Goal: Information Seeking & Learning: Find specific page/section

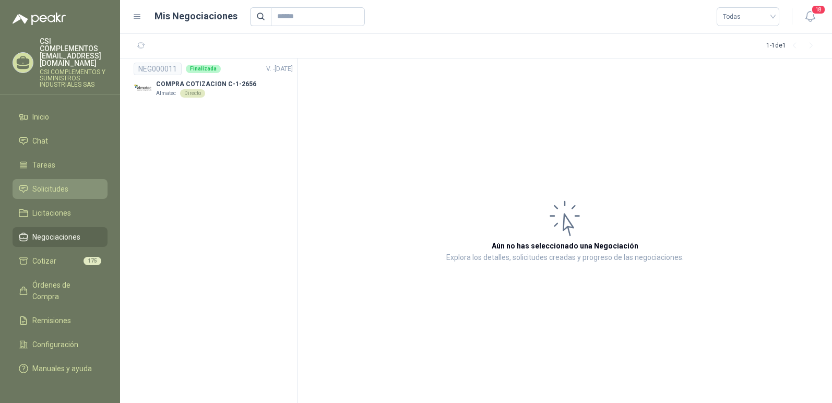
click at [43, 183] on span "Solicitudes" at bounding box center [50, 188] width 36 height 11
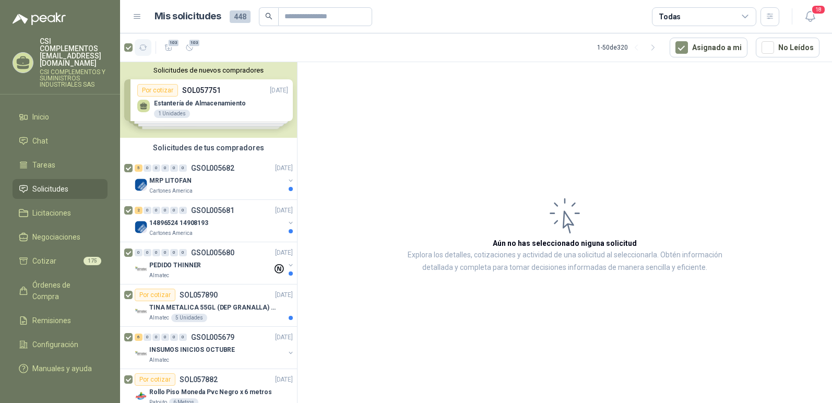
click at [144, 49] on icon "button" at bounding box center [143, 47] width 9 height 9
click at [171, 47] on icon "button" at bounding box center [168, 47] width 9 height 9
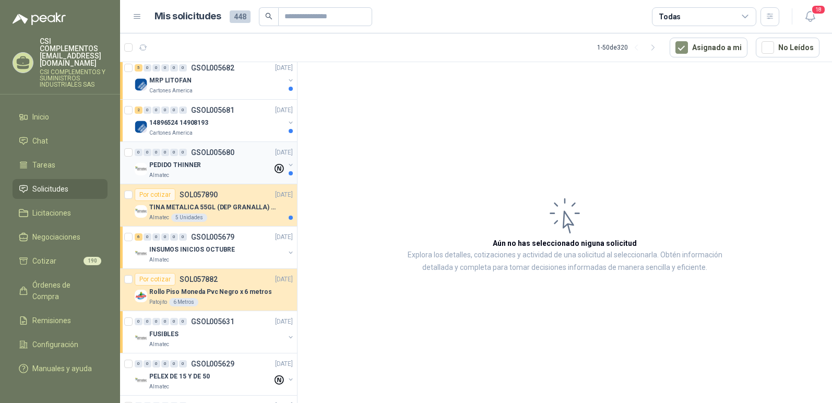
scroll to position [157, 0]
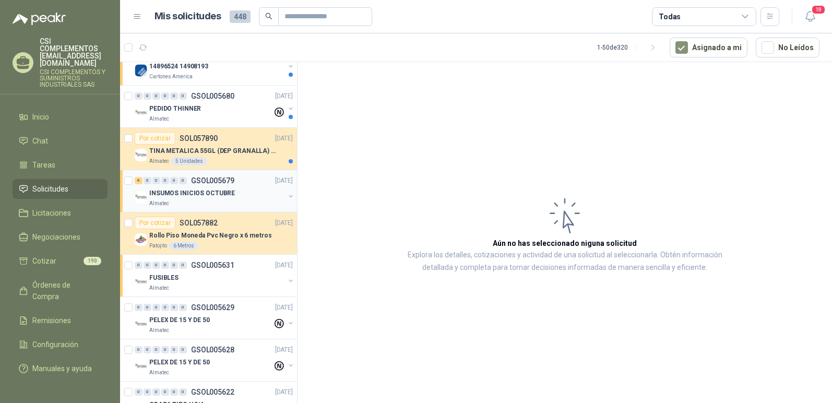
click at [198, 194] on p "INSUMOS INICIOS OCTUBRE" at bounding box center [192, 193] width 86 height 10
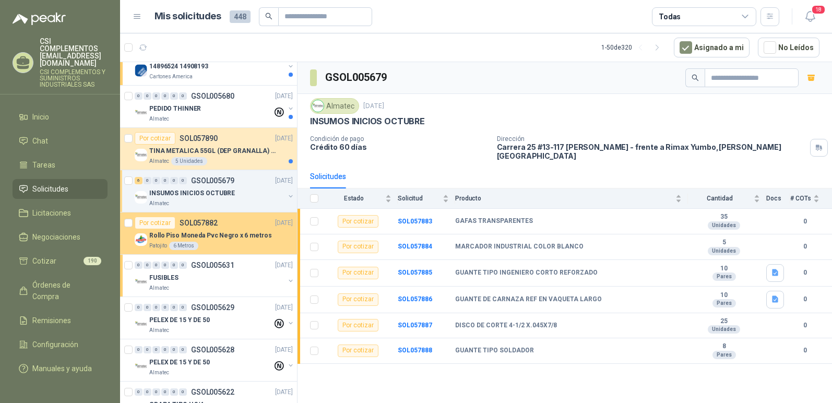
click at [192, 240] on p "Rollo Piso Moneda Pvc Negro x 6 metros" at bounding box center [210, 236] width 122 height 10
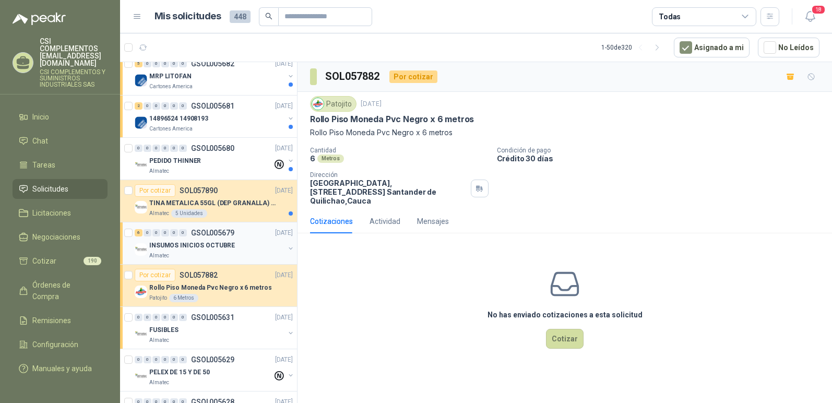
scroll to position [157, 0]
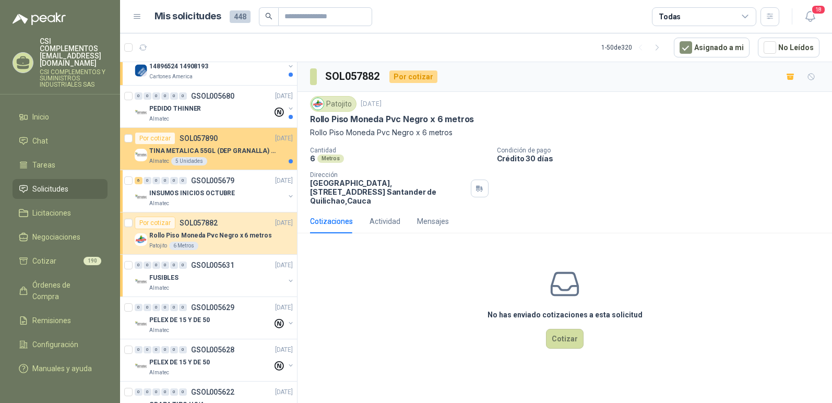
click at [212, 148] on p "TINA METALICA 55GL (DEP GRANALLA) CON TAPA" at bounding box center [214, 151] width 130 height 10
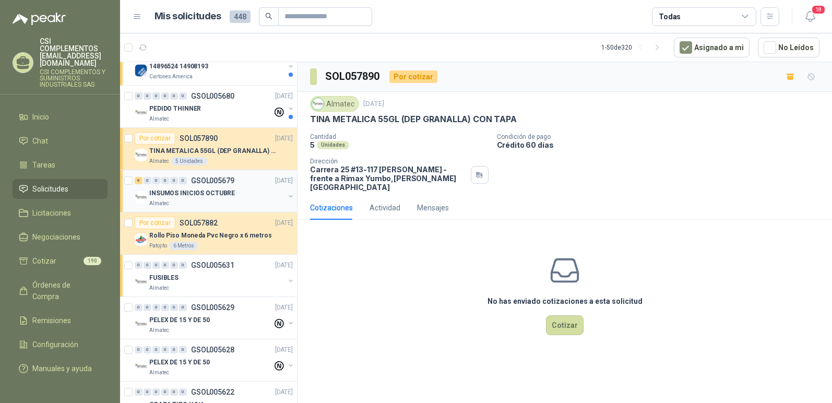
click at [199, 189] on p "INSUMOS INICIOS OCTUBRE" at bounding box center [192, 193] width 86 height 10
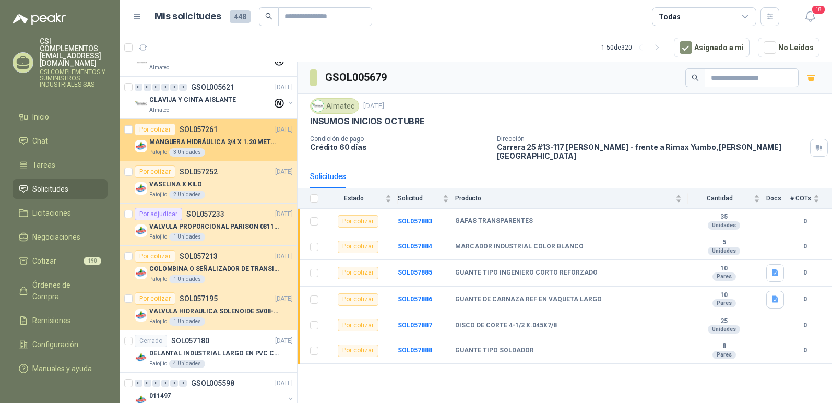
scroll to position [522, 0]
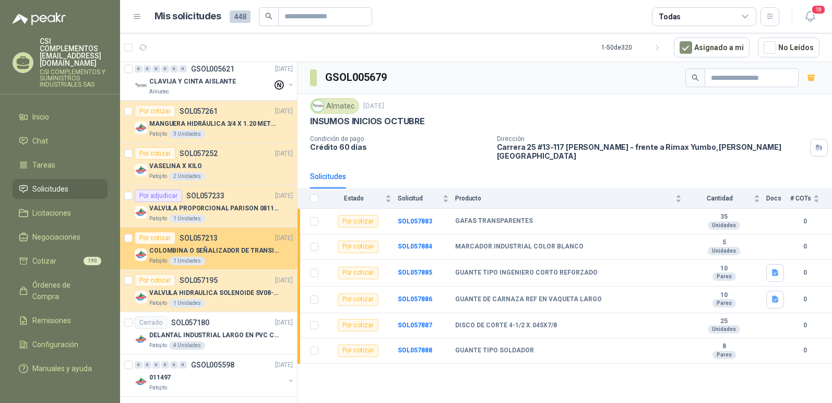
click at [225, 250] on p "COLOMBINA O SEÑALIZADOR DE TRANSITO" at bounding box center [214, 251] width 130 height 10
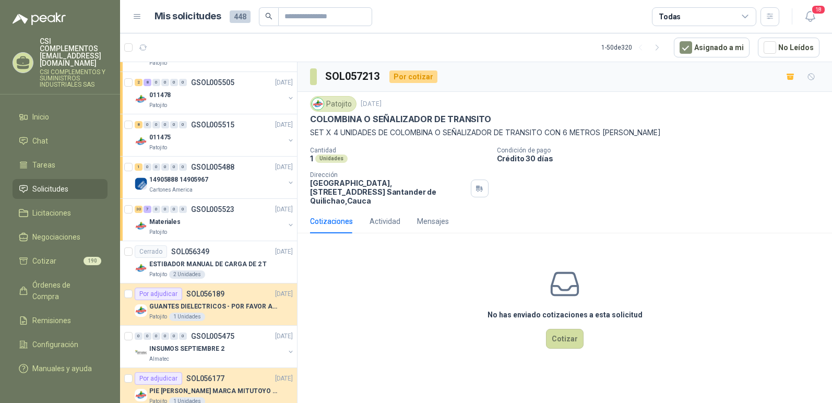
scroll to position [1566, 0]
click at [172, 138] on div "011475" at bounding box center [216, 136] width 135 height 13
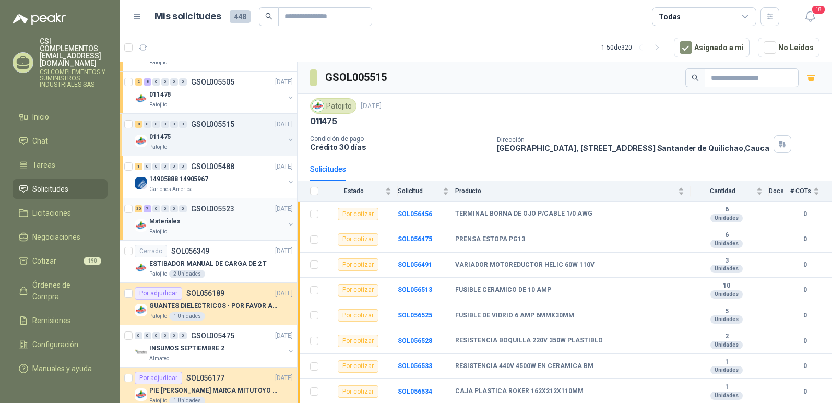
click at [200, 224] on div "Materiales" at bounding box center [216, 221] width 135 height 13
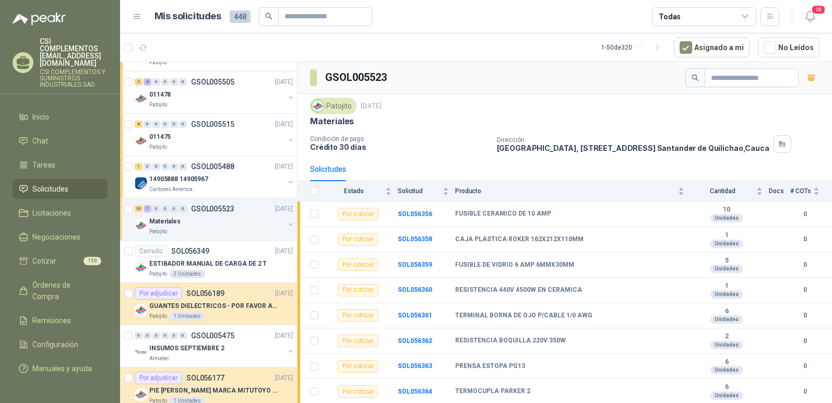
click at [244, 230] on div "Patojito" at bounding box center [216, 232] width 135 height 8
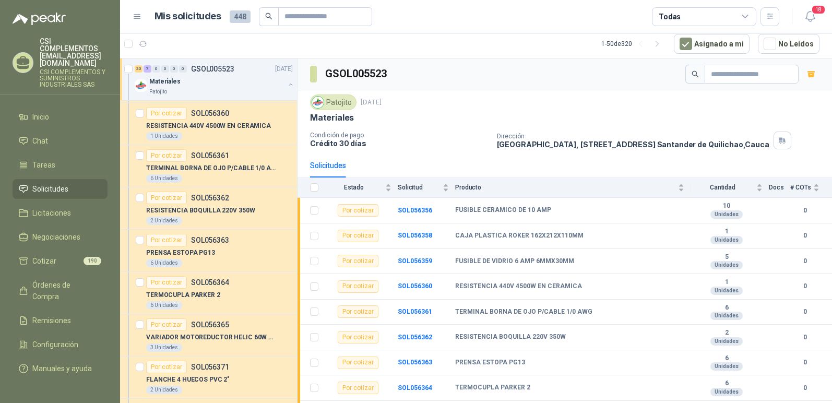
scroll to position [1879, 0]
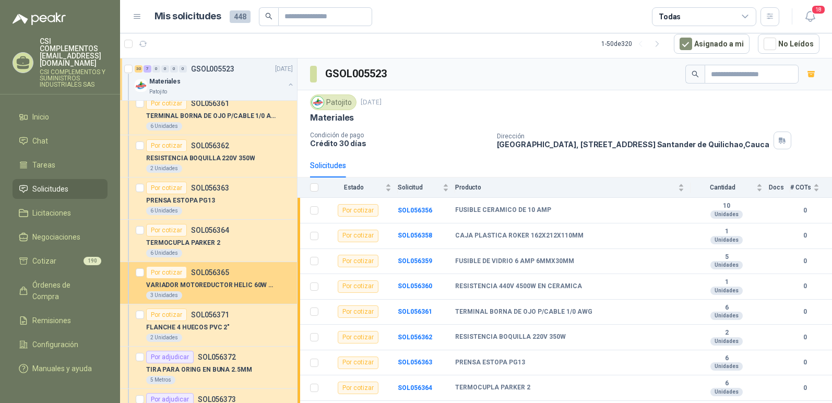
click at [150, 282] on p "VARIADOR MOTOREDUCTOR HELIC 60W 110V" at bounding box center [211, 285] width 130 height 10
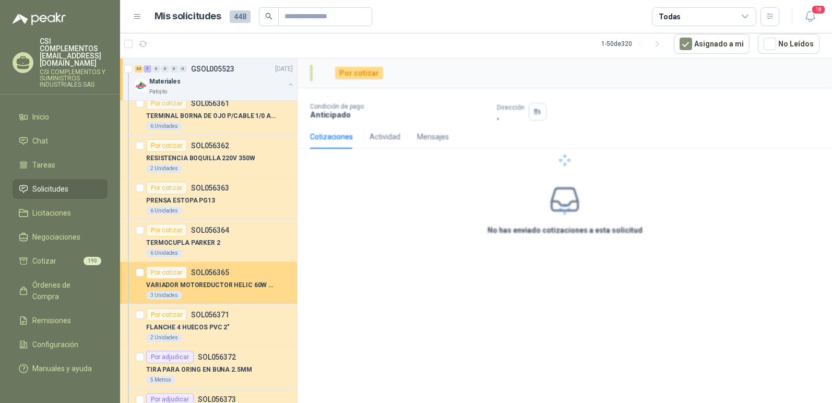
click at [144, 279] on article "Por cotizar SOL056365 VARIADOR MOTOREDUCTOR HELIC 60W 110V 3 Unidades" at bounding box center [208, 283] width 177 height 42
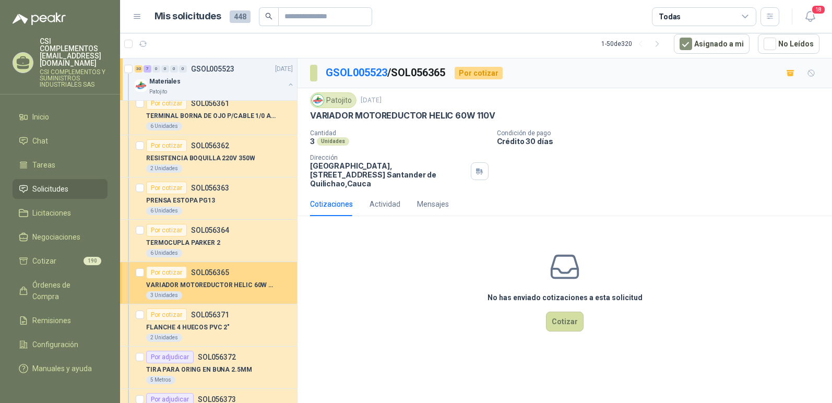
click at [144, 279] on article "Por cotizar SOL056365 VARIADOR MOTOREDUCTOR HELIC 60W 110V 3 Unidades" at bounding box center [208, 283] width 177 height 42
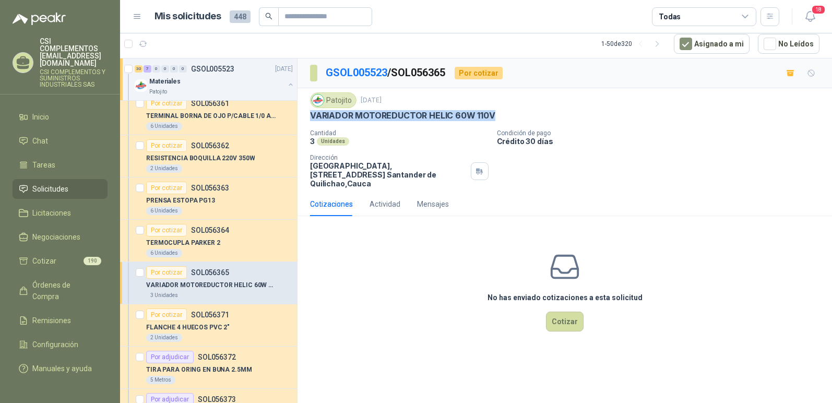
drag, startPoint x: 312, startPoint y: 115, endPoint x: 503, endPoint y: 111, distance: 191.1
click at [503, 111] on div "VARIADOR MOTOREDUCTOR HELIC 60W 110V" at bounding box center [564, 115] width 509 height 11
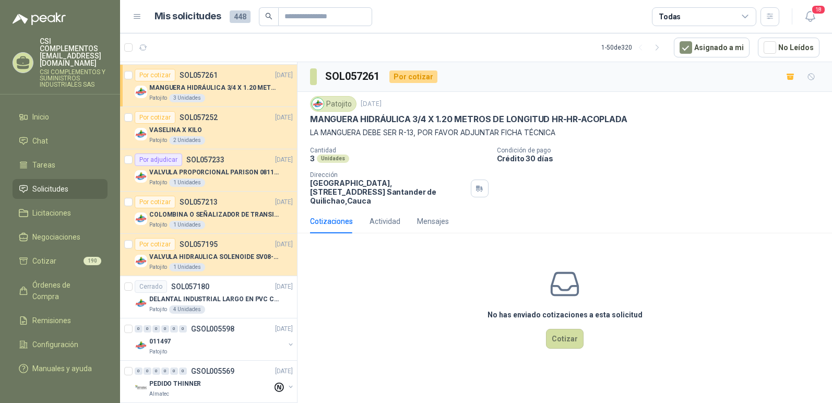
scroll to position [574, 0]
